Goal: Task Accomplishment & Management: Manage account settings

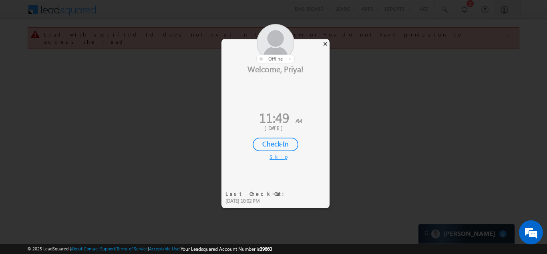
click at [326, 44] on div "×" at bounding box center [325, 43] width 8 height 9
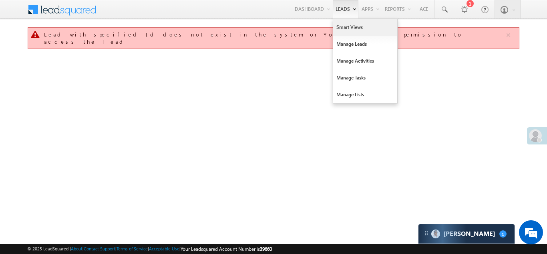
click at [339, 27] on link "Smart Views" at bounding box center [365, 27] width 64 height 17
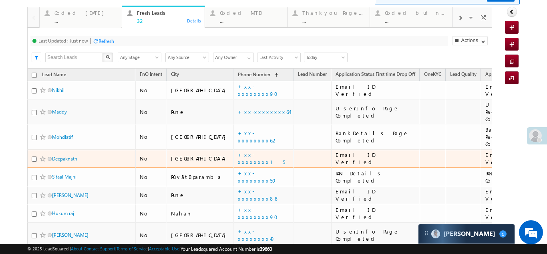
scroll to position [23, 0]
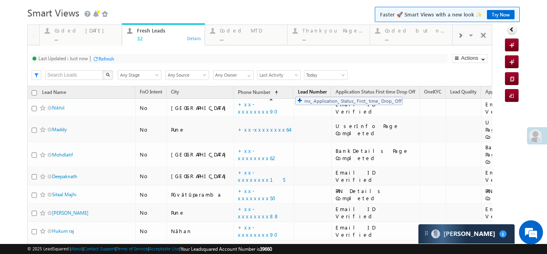
drag, startPoint x: 344, startPoint y: 91, endPoint x: 291, endPoint y: 92, distance: 52.9
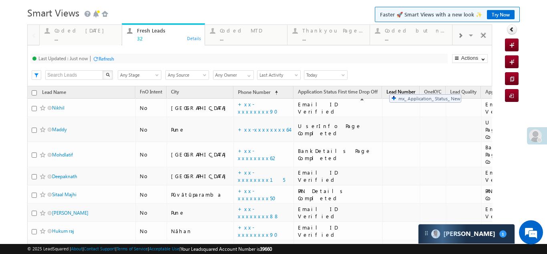
drag, startPoint x: 476, startPoint y: 93, endPoint x: 385, endPoint y: 90, distance: 90.6
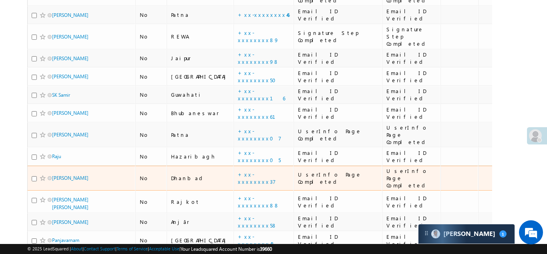
scroll to position [388, 0]
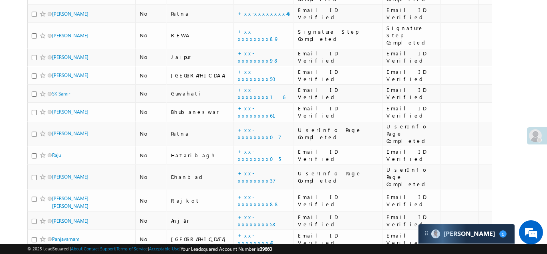
click at [53, 228] on li "50" at bounding box center [53, 231] width 19 height 8
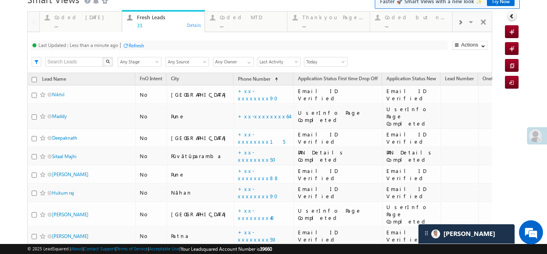
scroll to position [0, 0]
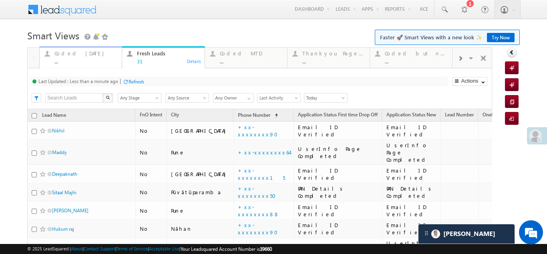
click at [95, 58] on div "..." at bounding box center [86, 61] width 63 height 6
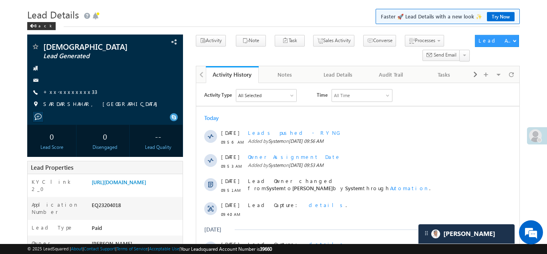
scroll to position [14, 0]
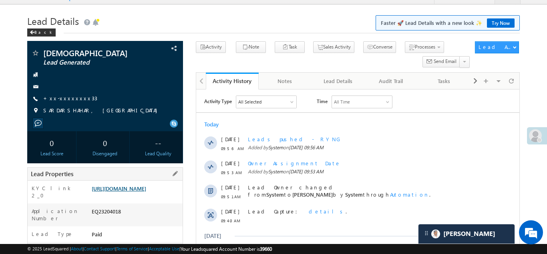
click at [144, 188] on link "[URL][DOMAIN_NAME]" at bounding box center [119, 188] width 55 height 7
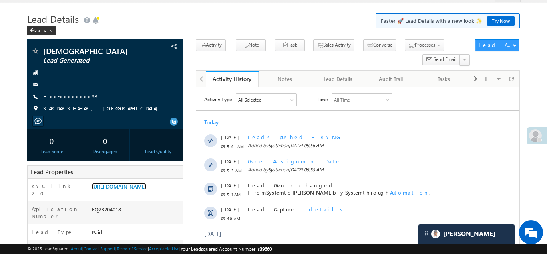
scroll to position [0, 0]
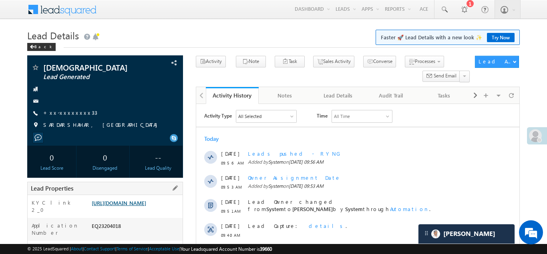
click at [135, 205] on link "https://angelbroking1-pk3em7sa.customui-test.leadsquared.com?leadId=fc333c91-8c…" at bounding box center [119, 202] width 55 height 7
click at [129, 205] on link "https://angelbroking1-pk3em7sa.customui-test.leadsquared.com?leadId=fc333c91-8c…" at bounding box center [119, 202] width 55 height 7
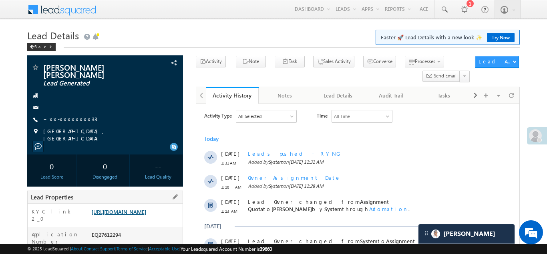
click at [146, 215] on link "https://angelbroking1-pk3em7sa.customui-test.leadsquared.com?leadId=e63efbe6-51…" at bounding box center [119, 211] width 55 height 7
click at [126, 210] on link "https://angelbroking1-pk3em7sa.customui-test.leadsquared.com?leadId=e63efbe6-51…" at bounding box center [119, 211] width 55 height 7
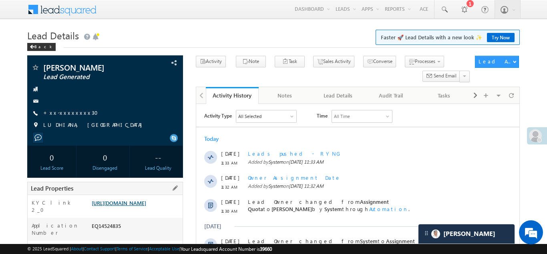
click at [136, 206] on link "https://angelbroking1-pk3em7sa.customui-test.leadsquared.com?leadId=31350f04-2d…" at bounding box center [119, 202] width 55 height 7
click at [146, 206] on link "https://angelbroking1-pk3em7sa.customui-test.leadsquared.com?leadId=31350f04-2d…" at bounding box center [119, 202] width 55 height 7
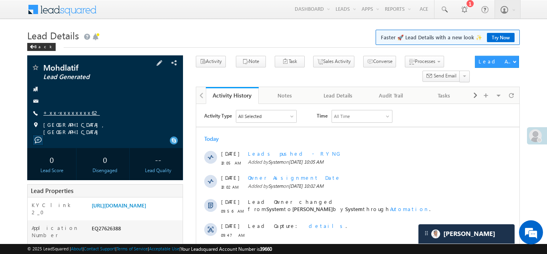
click at [64, 115] on link "+xx-xxxxxxxx62" at bounding box center [71, 112] width 57 height 7
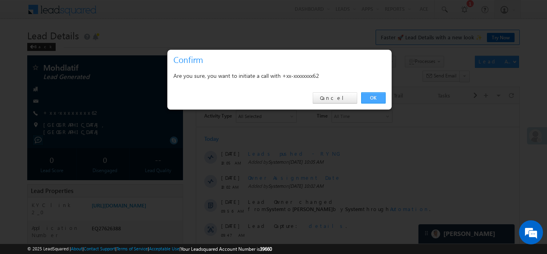
click at [375, 101] on link "OK" at bounding box center [374, 97] width 24 height 11
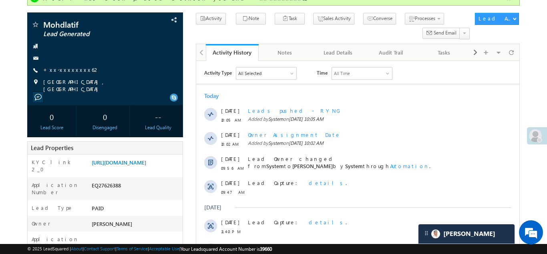
scroll to position [55, 0]
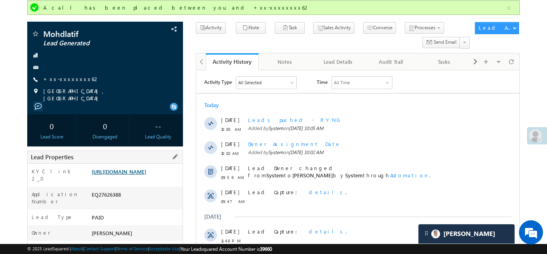
click at [146, 175] on link "[URL][DOMAIN_NAME]" at bounding box center [119, 171] width 55 height 7
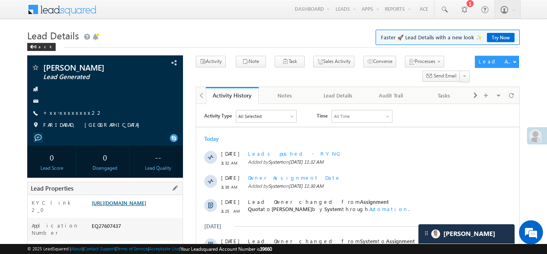
click at [146, 200] on link "https://angelbroking1-pk3em7sa.customui-test.leadsquared.com?leadId=ca7a8899-77…" at bounding box center [119, 202] width 55 height 7
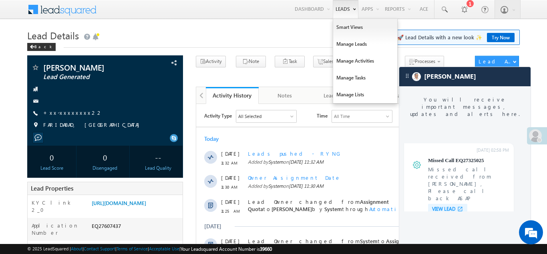
scroll to position [3166, 0]
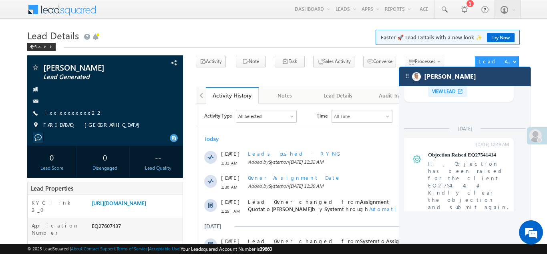
click at [448, 81] on div "[PERSON_NAME]" at bounding box center [465, 76] width 131 height 19
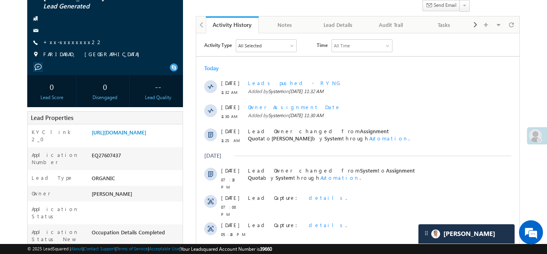
scroll to position [0, 0]
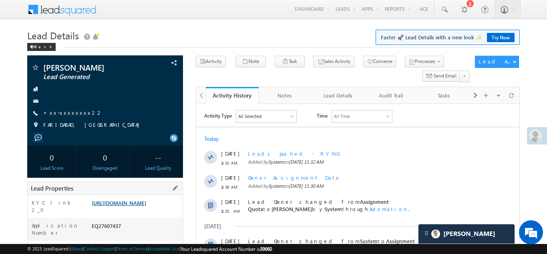
click at [125, 204] on link "https://angelbroking1-pk3em7sa.customui-test.leadsquared.com?leadId=ca7a8899-77…" at bounding box center [119, 202] width 55 height 7
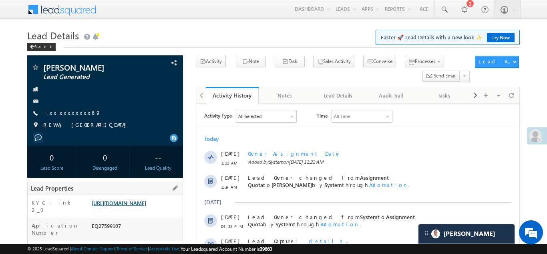
click at [146, 202] on link "[URL][DOMAIN_NAME]" at bounding box center [119, 202] width 55 height 7
click at [145, 206] on link "[URL][DOMAIN_NAME]" at bounding box center [119, 202] width 55 height 7
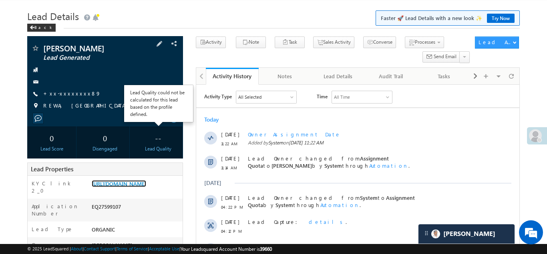
scroll to position [19, 0]
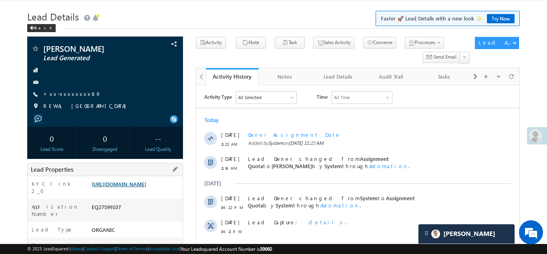
click at [117, 187] on link "https://angelbroking1-pk3em7sa.customui-test.leadsquared.com?leadId=0721d83f-4d…" at bounding box center [119, 183] width 55 height 7
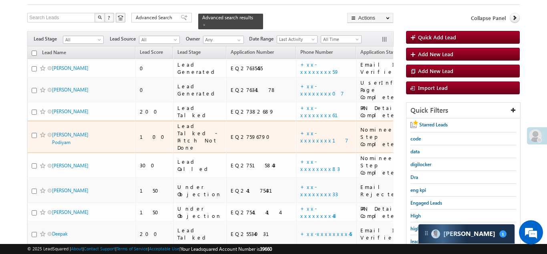
scroll to position [65, 0]
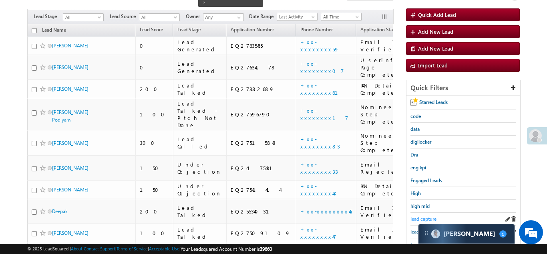
click at [427, 216] on span "lead capture" at bounding box center [424, 219] width 26 height 6
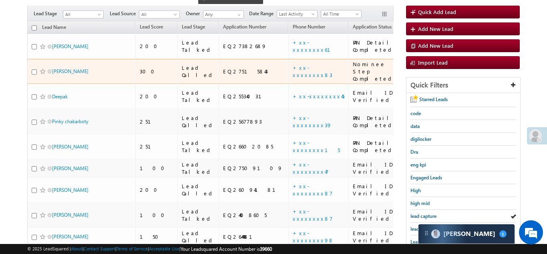
scroll to position [66, 0]
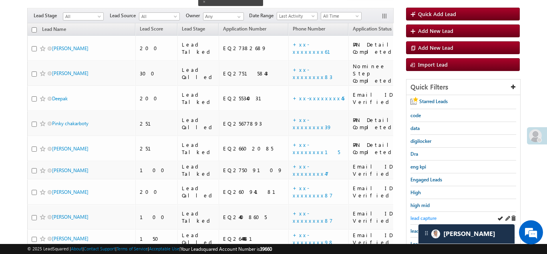
click at [426, 215] on span "lead capture" at bounding box center [424, 218] width 26 height 6
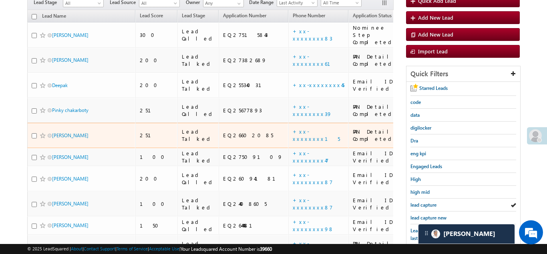
scroll to position [80, 0]
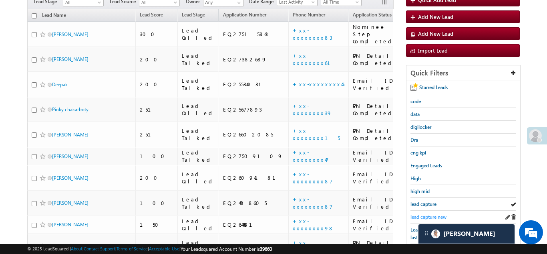
click at [432, 214] on span "lead capture new" at bounding box center [429, 217] width 36 height 6
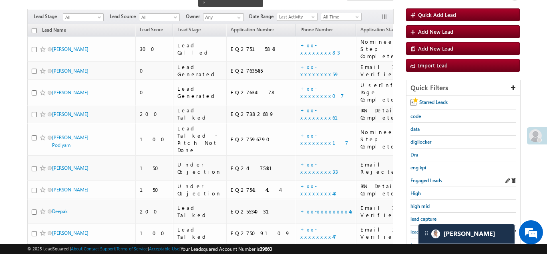
scroll to position [84, 0]
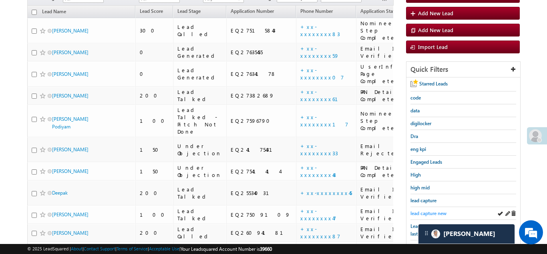
click at [433, 210] on span "lead capture new" at bounding box center [429, 213] width 36 height 6
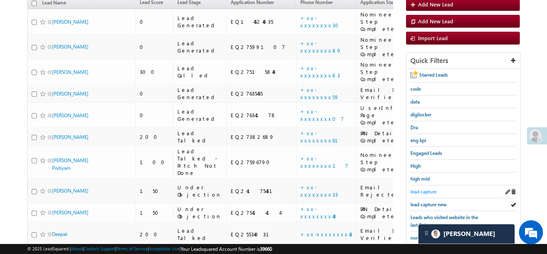
scroll to position [123, 0]
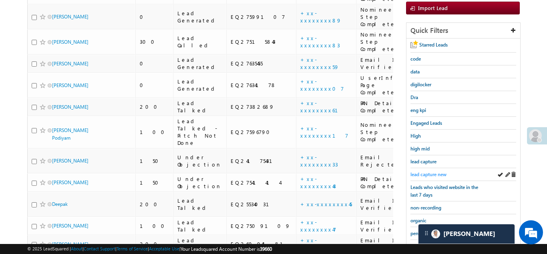
click at [428, 172] on span "lead capture new" at bounding box center [429, 174] width 36 height 6
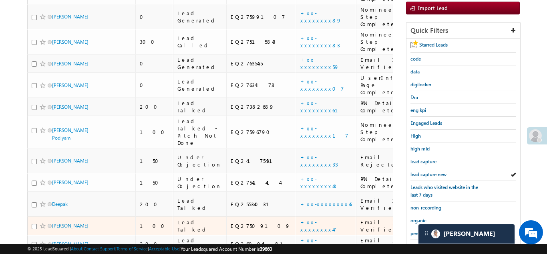
scroll to position [68, 0]
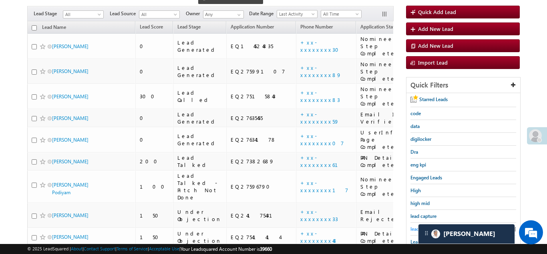
click at [414, 226] on span "lead capture new" at bounding box center [429, 229] width 36 height 6
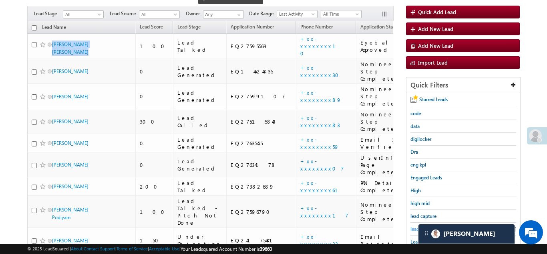
click at [414, 226] on span "lead capture new" at bounding box center [429, 229] width 36 height 6
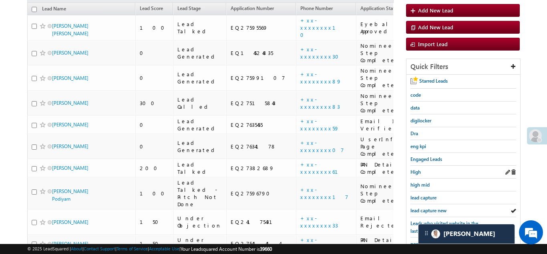
scroll to position [97, 0]
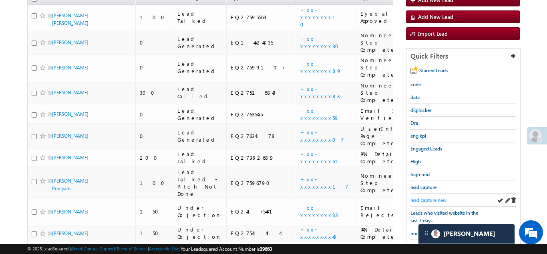
click at [435, 197] on span "lead capture new" at bounding box center [429, 200] width 36 height 6
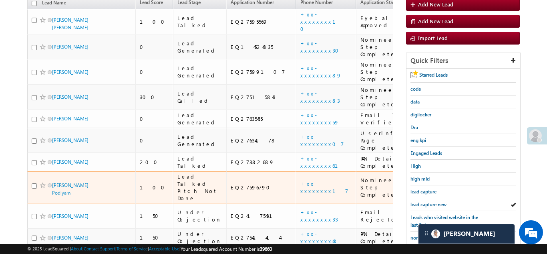
scroll to position [71, 0]
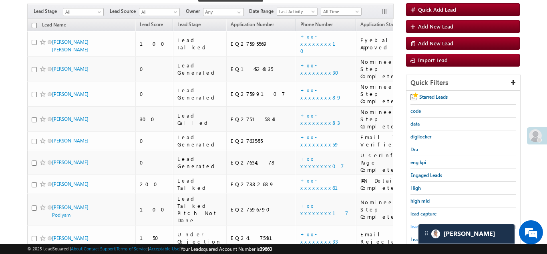
click at [418, 223] on span "lead capture new" at bounding box center [429, 226] width 36 height 6
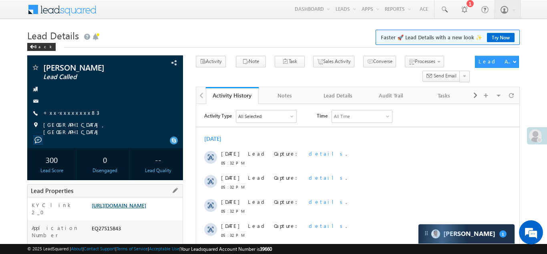
click at [145, 208] on link "https://angelbroking1-pk3em7sa.customui-test.leadsquared.com?leadId=52bf449d-ab…" at bounding box center [119, 205] width 55 height 7
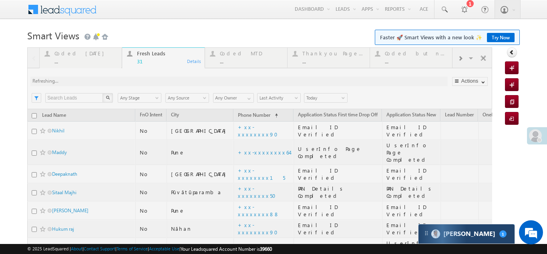
click at [485, 228] on div "[PERSON_NAME] 1" at bounding box center [467, 233] width 96 height 19
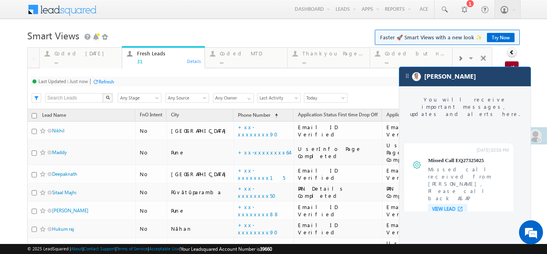
scroll to position [3166, 0]
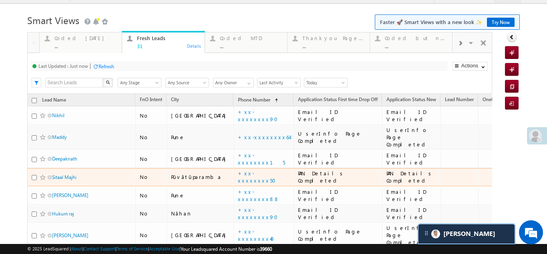
scroll to position [0, 0]
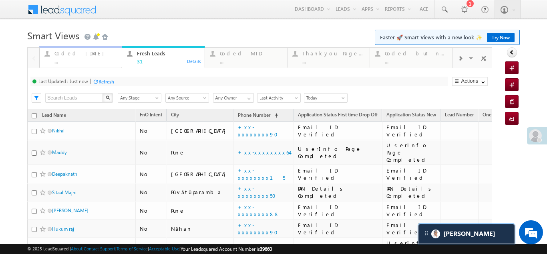
click at [93, 59] on div "..." at bounding box center [86, 61] width 63 height 6
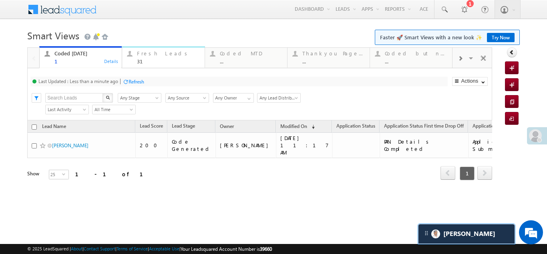
click at [163, 61] on div "31" at bounding box center [168, 61] width 63 height 6
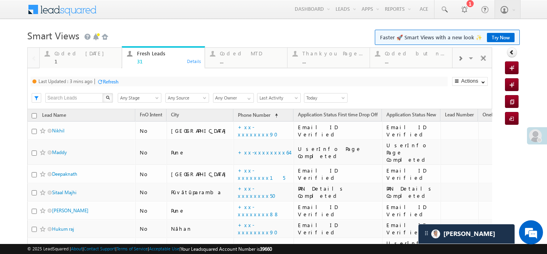
click at [110, 81] on div "Refresh" at bounding box center [111, 82] width 16 height 6
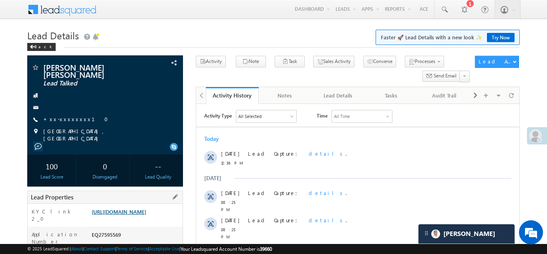
click at [146, 215] on link "[URL][DOMAIN_NAME]" at bounding box center [119, 211] width 55 height 7
